Goal: Information Seeking & Learning: Learn about a topic

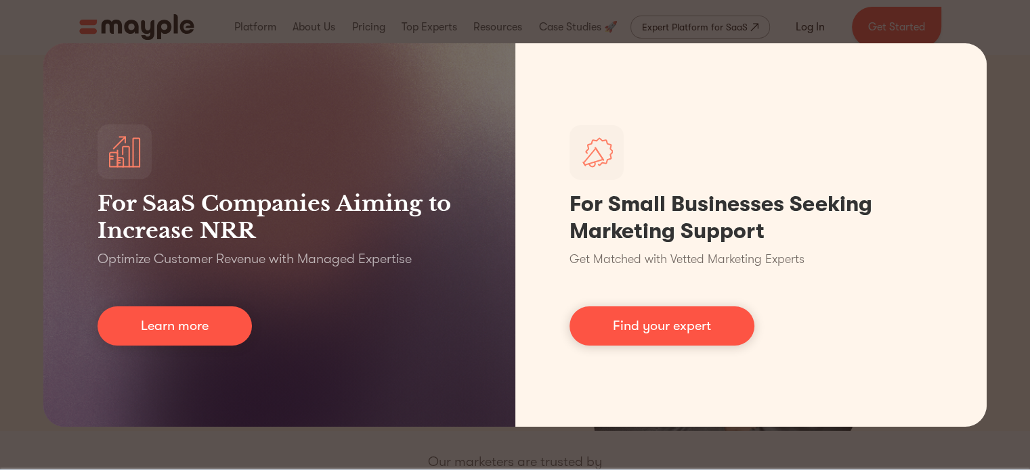
click at [468, 430] on div "For SaaS Companies Aiming to Increase NRR Optimize Customer Revenue with Manage…" at bounding box center [515, 235] width 1030 height 470
click at [470, 435] on div "For SaaS Companies Aiming to Increase NRR Optimize Customer Revenue with Manage…" at bounding box center [515, 235] width 1030 height 470
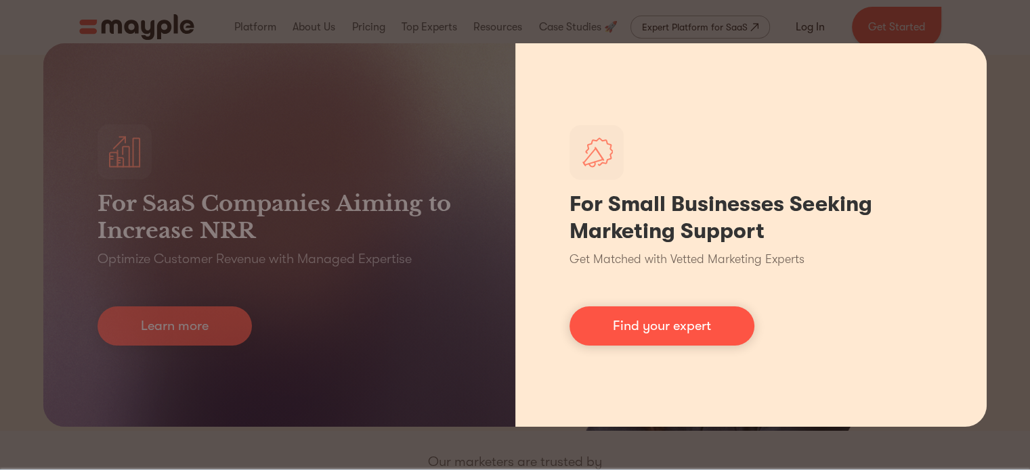
click at [909, 83] on div "For Small Businesses Seeking Marketing Support Get Matched with Vetted Marketin…" at bounding box center [751, 235] width 472 height 384
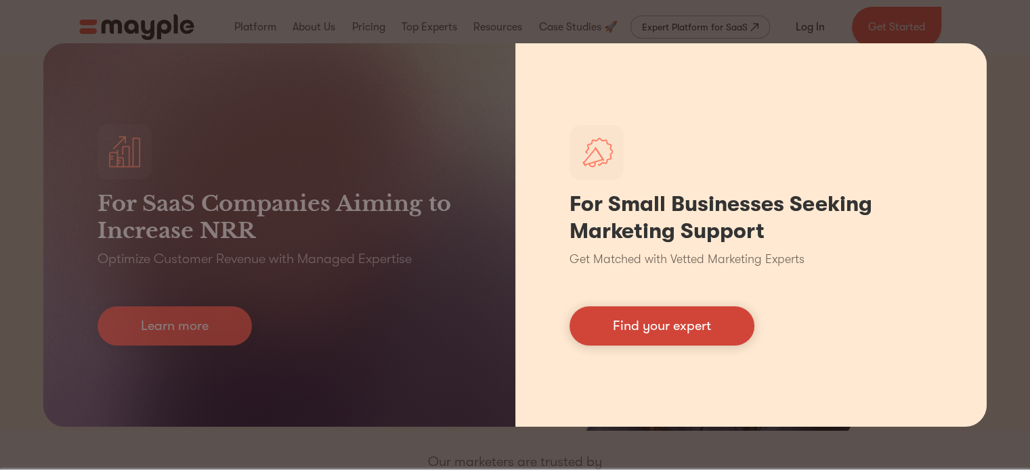
click at [675, 324] on link "Find your expert" at bounding box center [661, 326] width 185 height 39
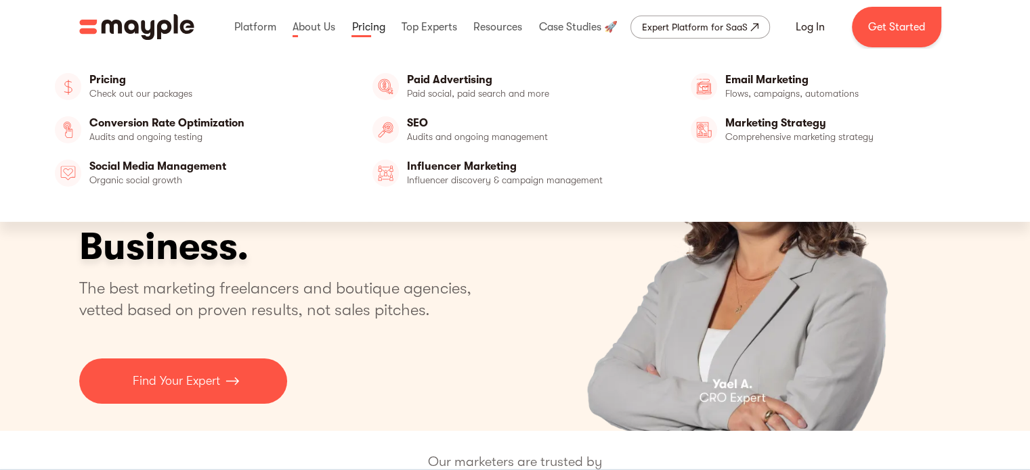
click at [357, 29] on link at bounding box center [368, 26] width 40 height 43
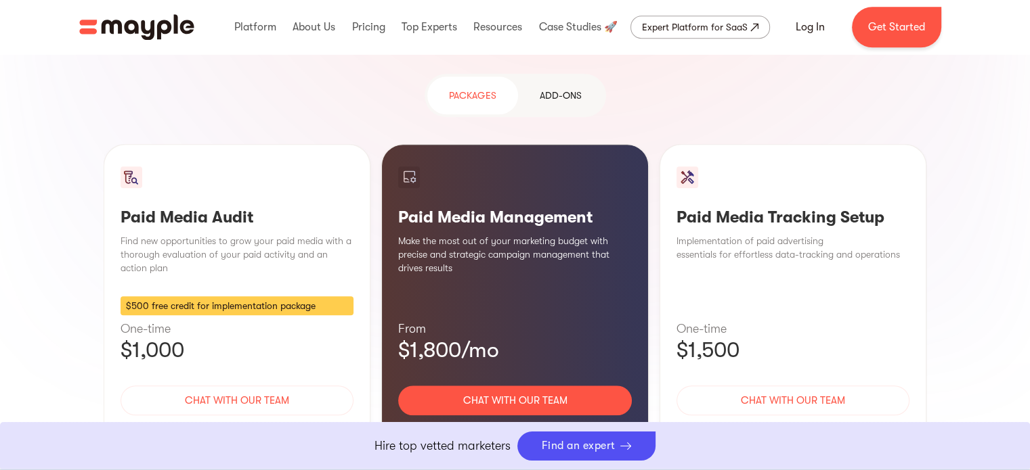
scroll to position [1263, 0]
